Goal: Information Seeking & Learning: Check status

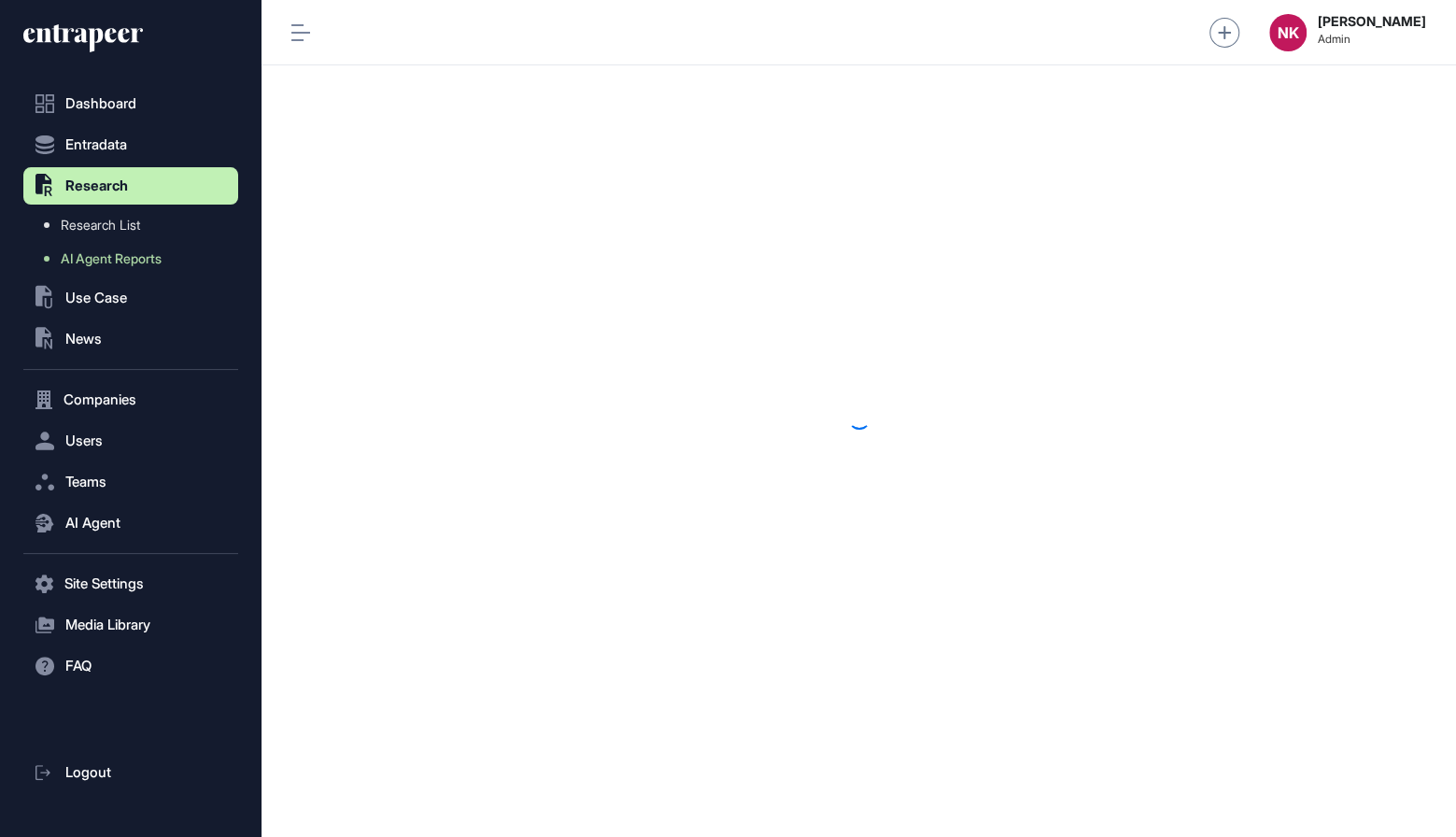
scroll to position [1, 1]
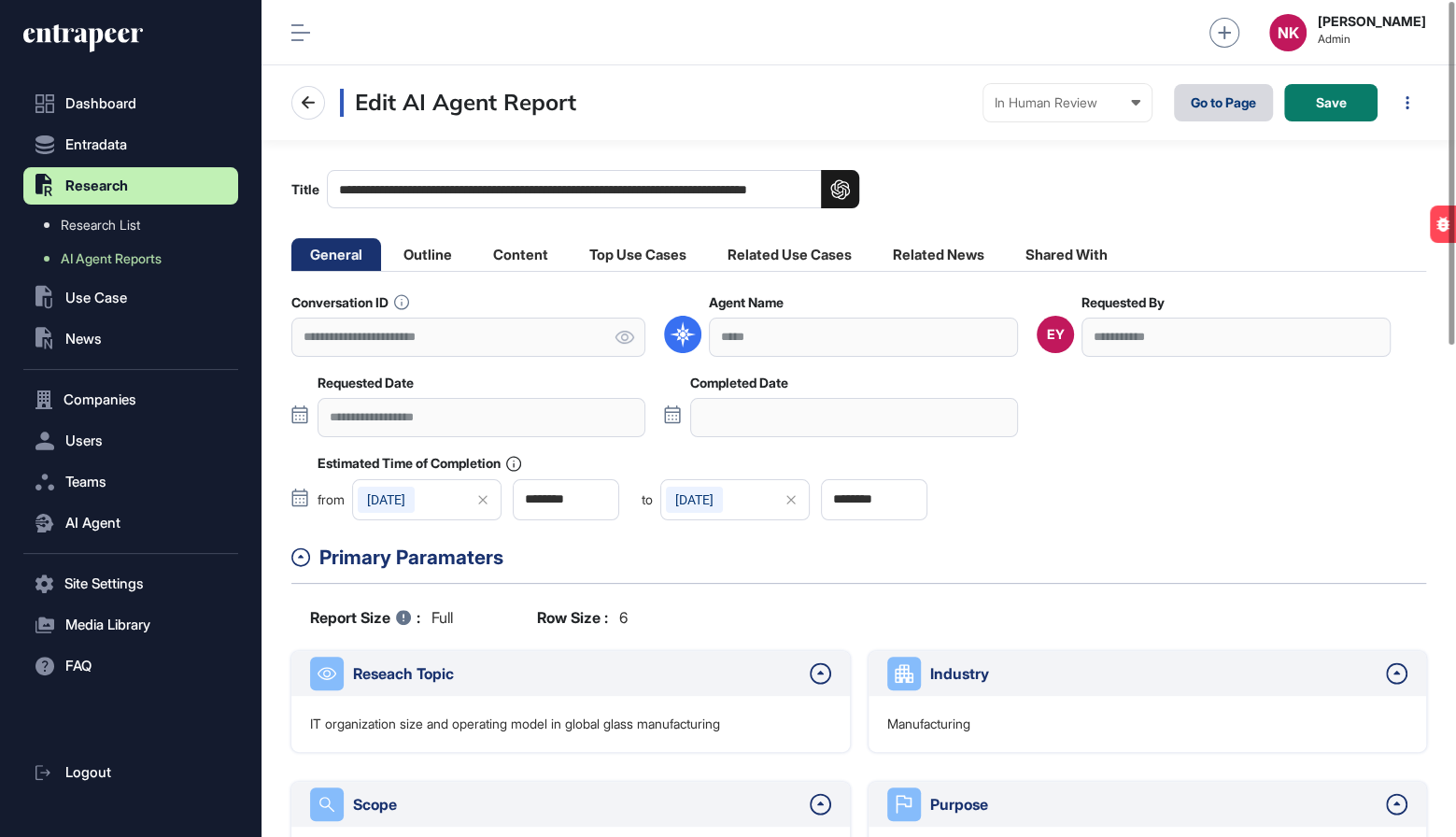
click at [1201, 101] on link "Go to Page" at bounding box center [1223, 102] width 99 height 37
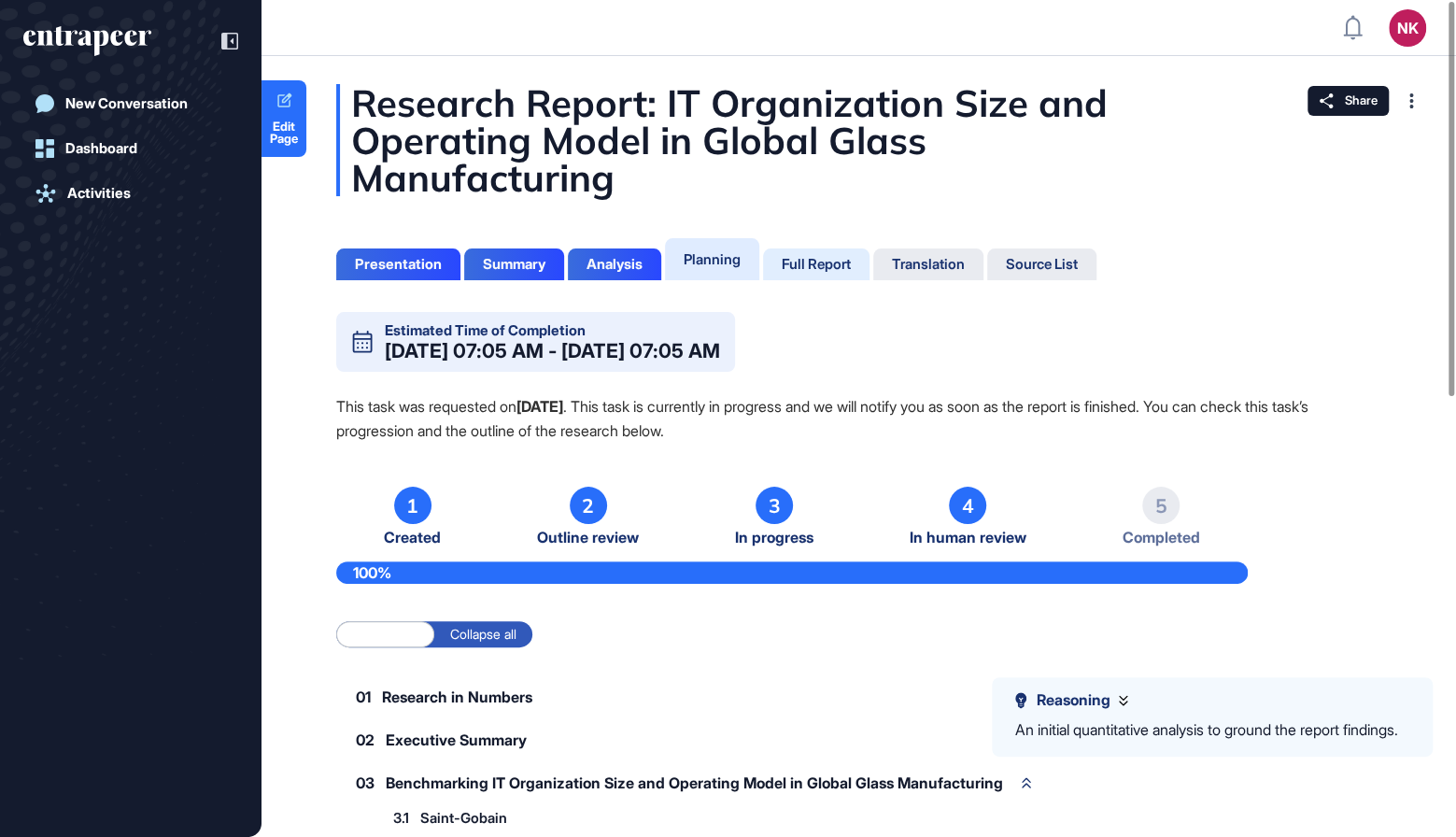
click at [831, 271] on div "Full Report" at bounding box center [816, 264] width 69 height 17
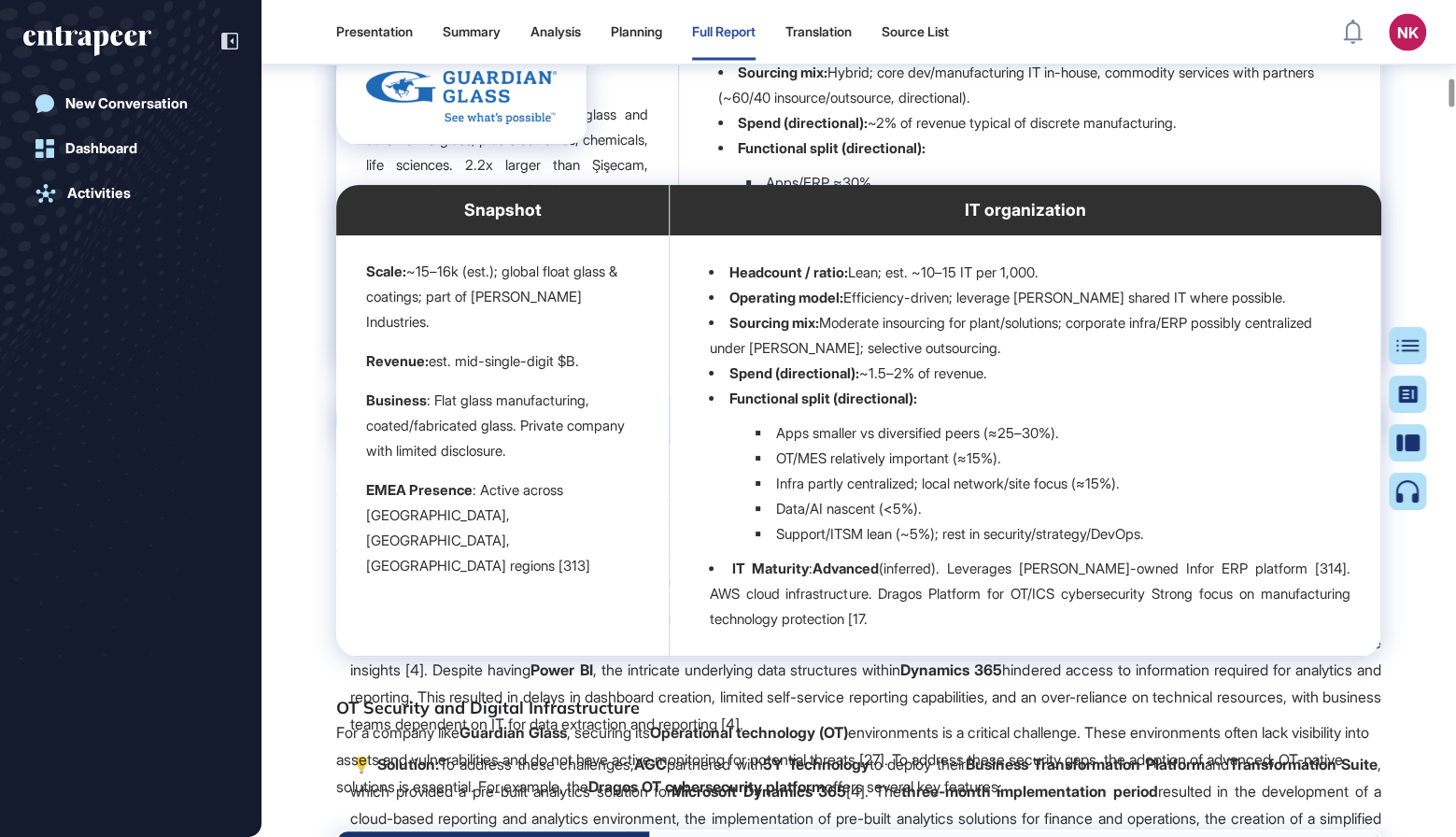
scroll to position [10995, 0]
